Goal: Find specific page/section

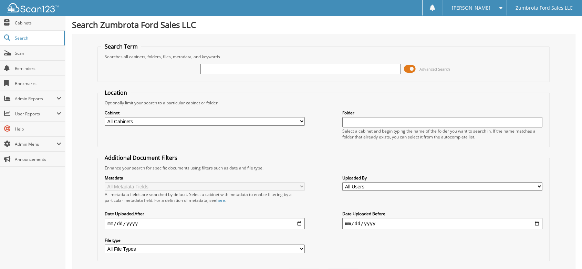
click at [411, 66] on span at bounding box center [410, 69] width 12 height 10
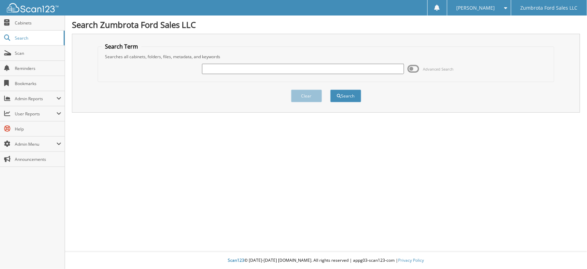
click at [378, 70] on input "text" at bounding box center [303, 69] width 202 height 10
type input "xcel"
click at [330, 89] on button "Search" at bounding box center [345, 95] width 31 height 13
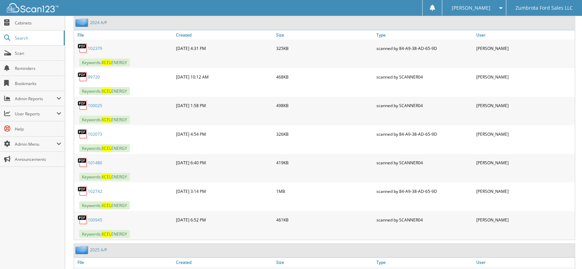
scroll to position [1835, 0]
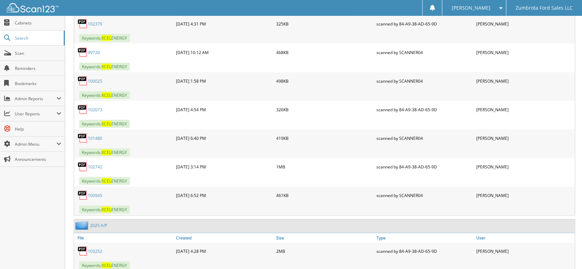
click at [93, 192] on link "100945" at bounding box center [95, 195] width 14 height 6
click at [96, 135] on link "101480" at bounding box center [95, 138] width 14 height 6
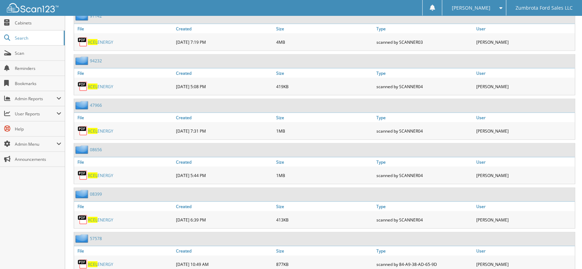
scroll to position [3939, 0]
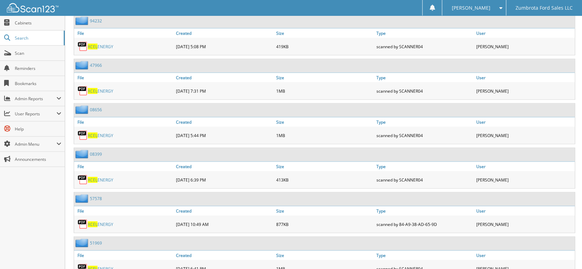
click at [110, 266] on link "XCEL ENERGY" at bounding box center [100, 269] width 25 height 6
click at [109, 266] on link "XCEL ENERGY" at bounding box center [100, 269] width 25 height 6
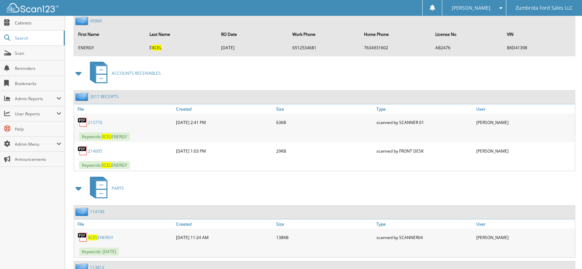
scroll to position [7266, 0]
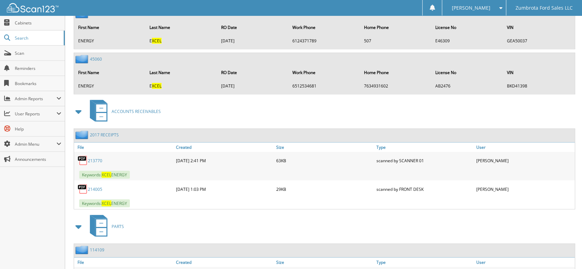
click at [78, 105] on span at bounding box center [79, 111] width 10 height 12
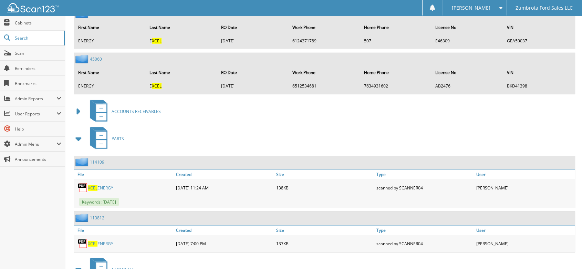
click at [80, 133] on span at bounding box center [79, 139] width 10 height 12
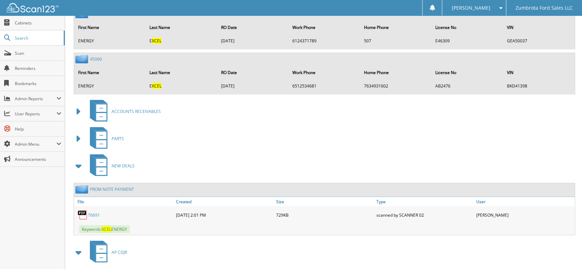
click at [81, 160] on span at bounding box center [79, 166] width 10 height 12
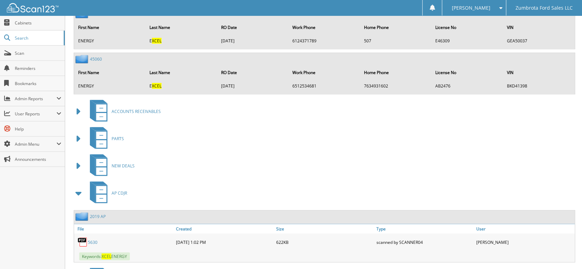
click at [77, 187] on span at bounding box center [79, 193] width 10 height 12
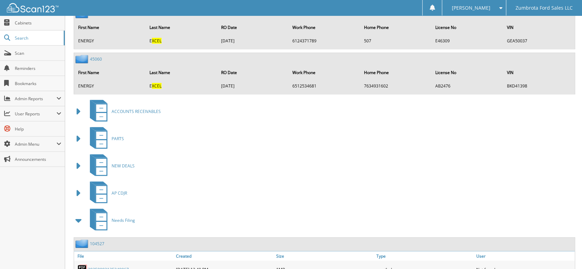
click at [78, 214] on span at bounding box center [79, 220] width 10 height 12
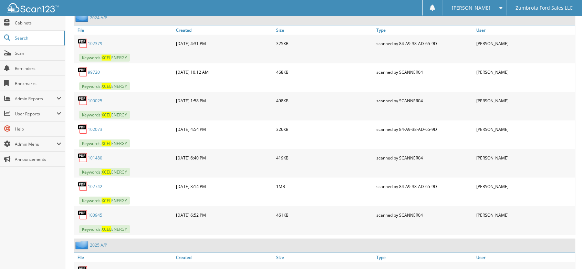
scroll to position [1673, 0]
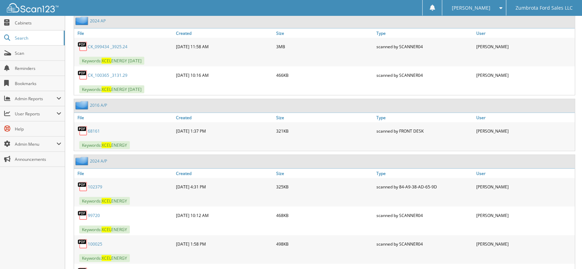
click at [95, 268] on link "102073" at bounding box center [95, 272] width 14 height 6
